Goal: Navigation & Orientation: Find specific page/section

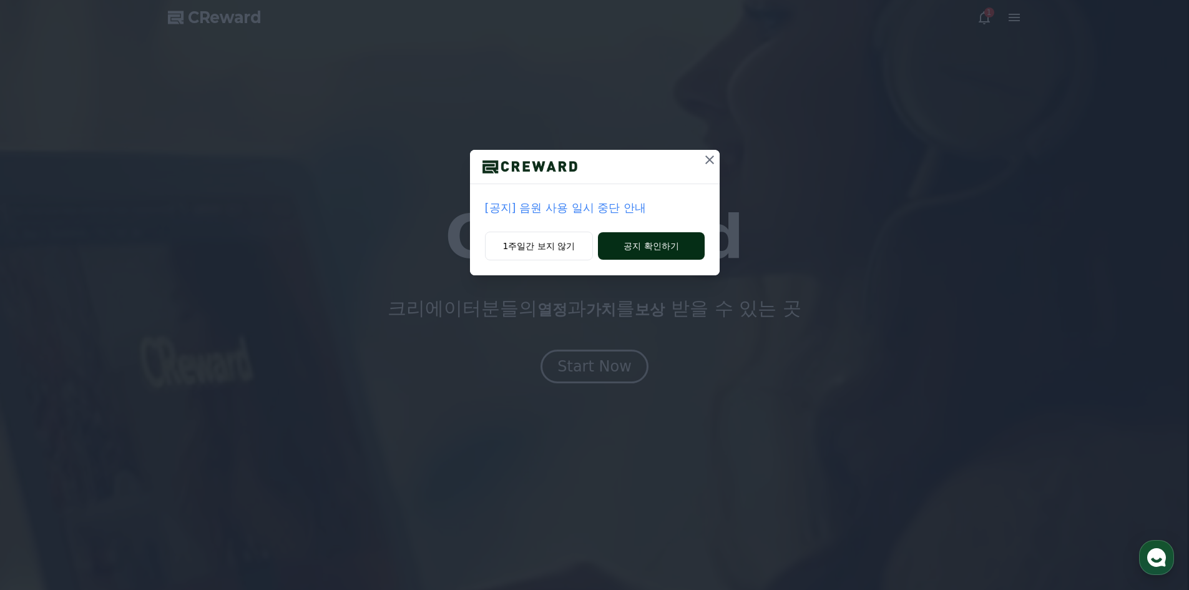
click at [635, 242] on button "공지 확인하기" at bounding box center [651, 245] width 106 height 27
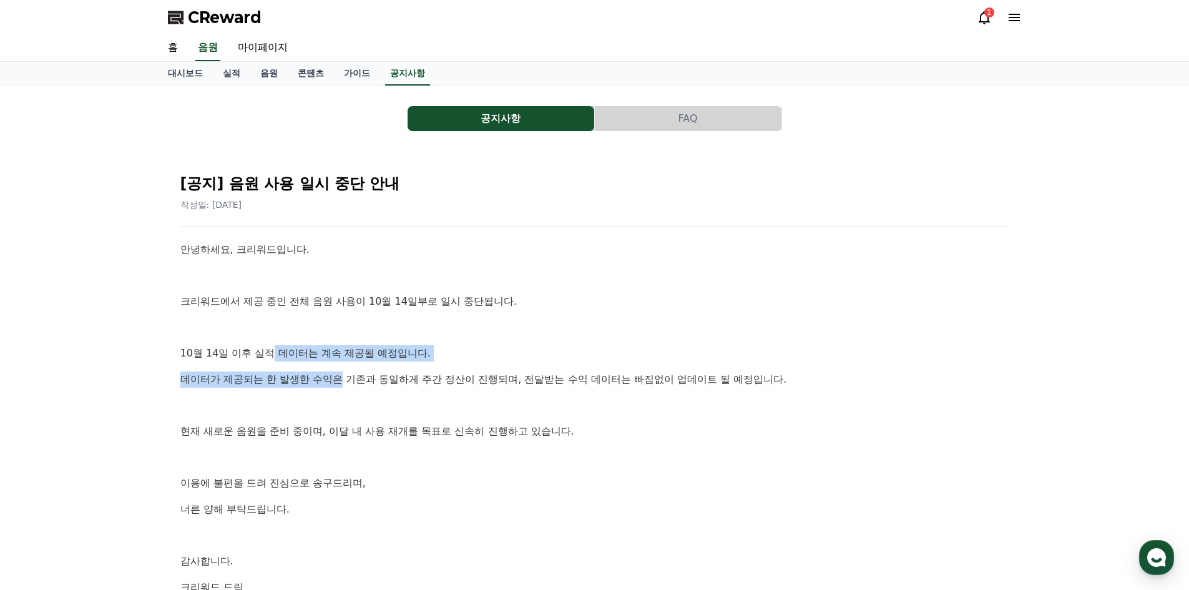
drag, startPoint x: 271, startPoint y: 353, endPoint x: 345, endPoint y: 363, distance: 74.2
click at [345, 363] on div "안녕하세요, 크리워드입니다. 크리워드에서 제공 중인 전체 음원 사용이 10월 14일부로 일시 중단됩니다. 10월 14일 이후 실적 데이터는 계…" at bounding box center [594, 418] width 829 height 353
click at [280, 48] on link "마이페이지" at bounding box center [263, 48] width 70 height 26
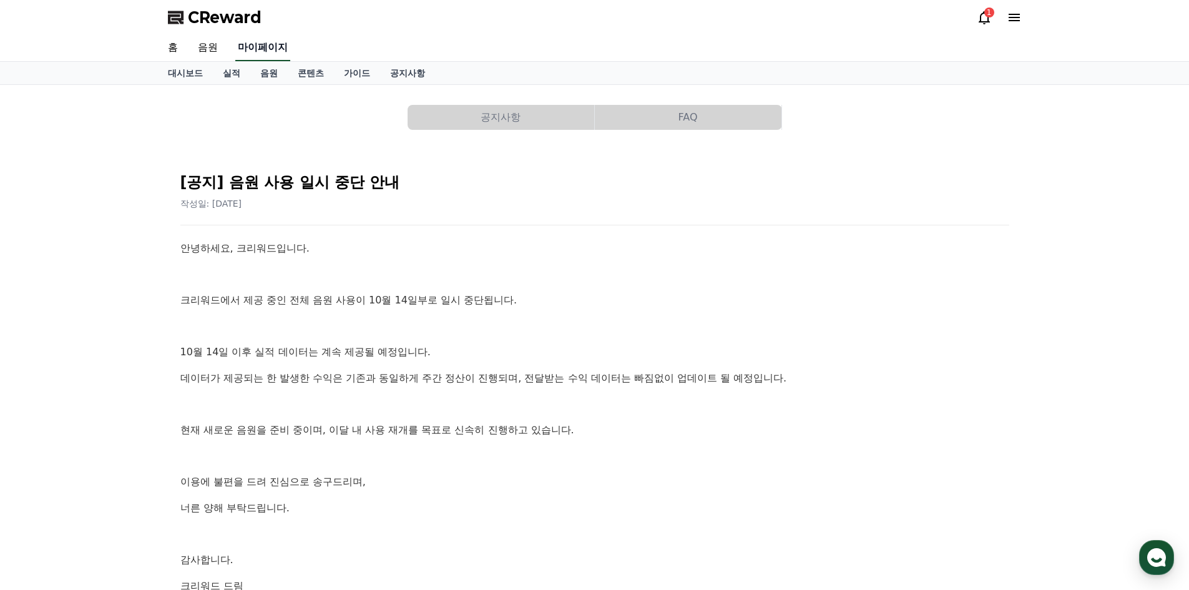
select select "**********"
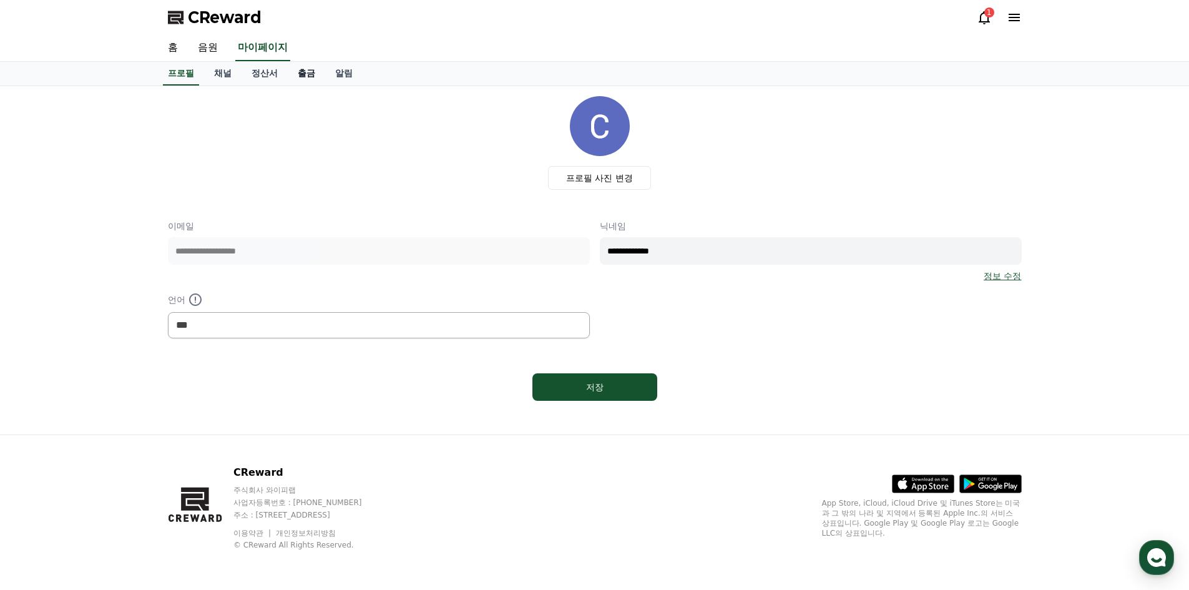
click at [308, 70] on link "출금" at bounding box center [306, 74] width 37 height 24
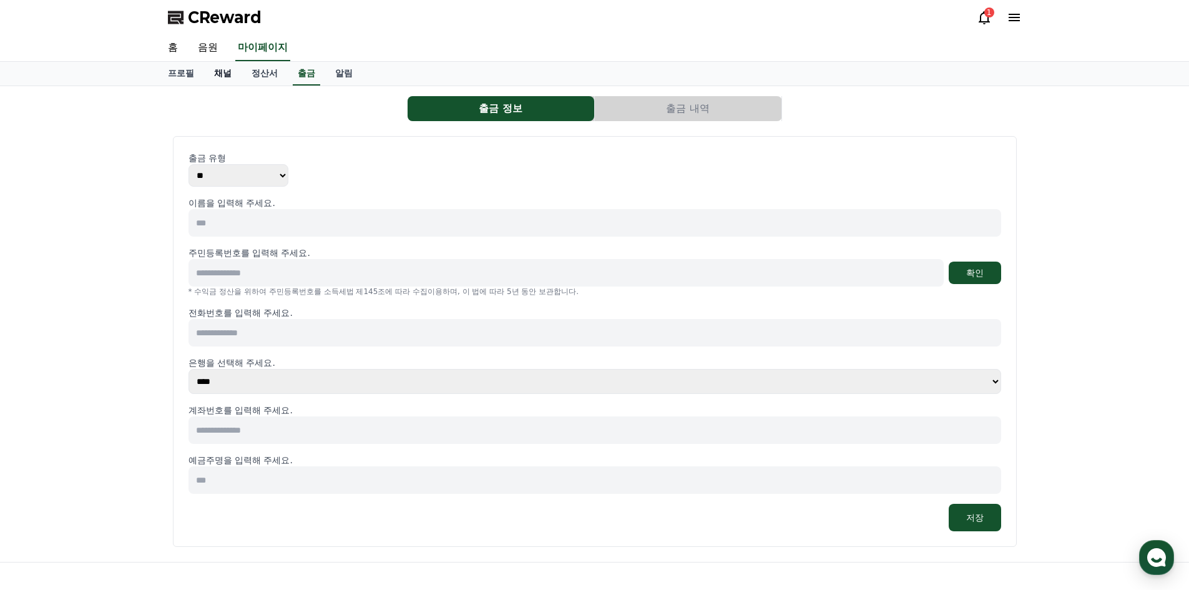
click at [221, 77] on link "채널" at bounding box center [222, 74] width 37 height 24
